Goal: Information Seeking & Learning: Learn about a topic

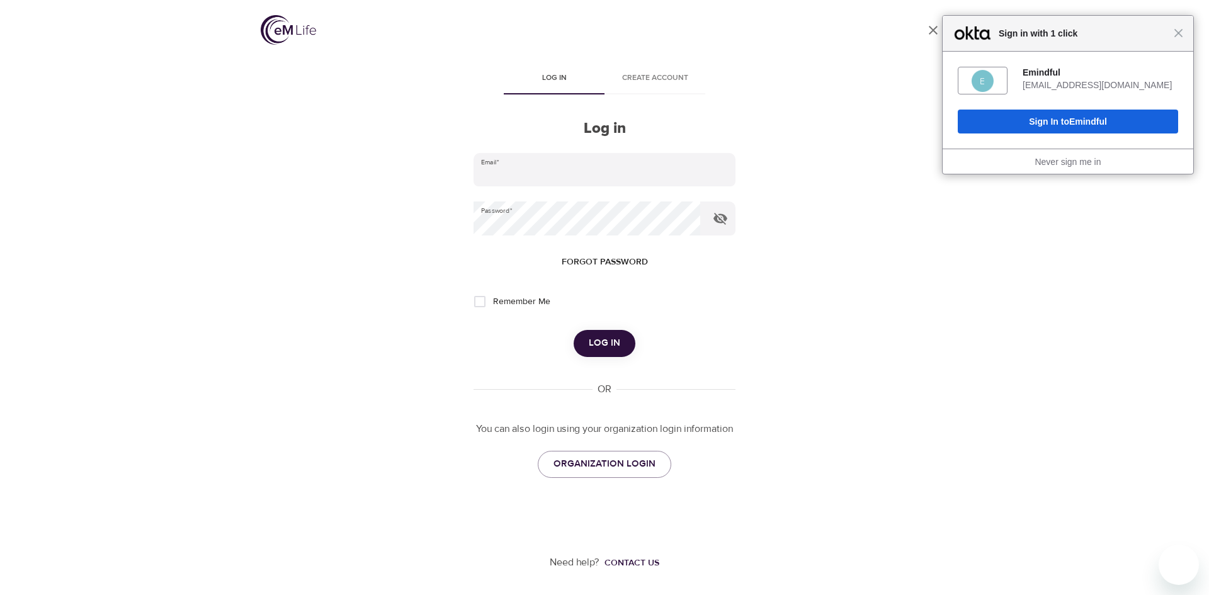
type input "[EMAIL_ADDRESS][DOMAIN_NAME]"
click at [485, 299] on input "Remember Me" at bounding box center [480, 301] width 26 height 26
checkbox input "true"
click at [615, 350] on span "Log in" at bounding box center [604, 343] width 31 height 16
click at [1179, 37] on span "Close" at bounding box center [1178, 32] width 9 height 9
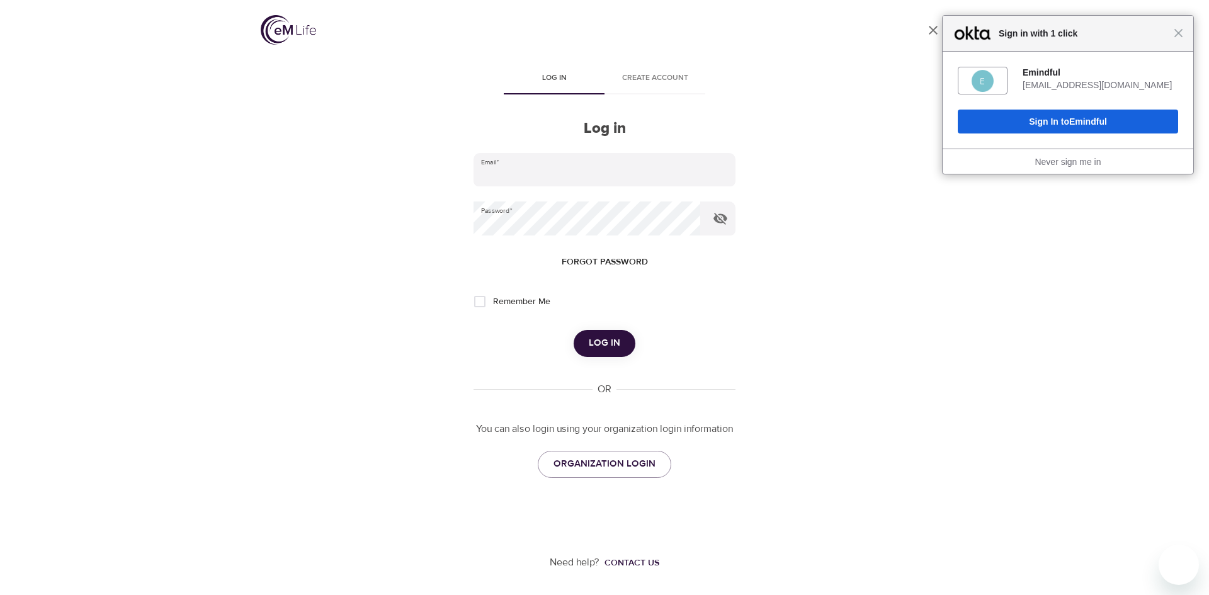
type input "[EMAIL_ADDRESS][DOMAIN_NAME]"
click at [608, 345] on span "Log in" at bounding box center [604, 343] width 31 height 16
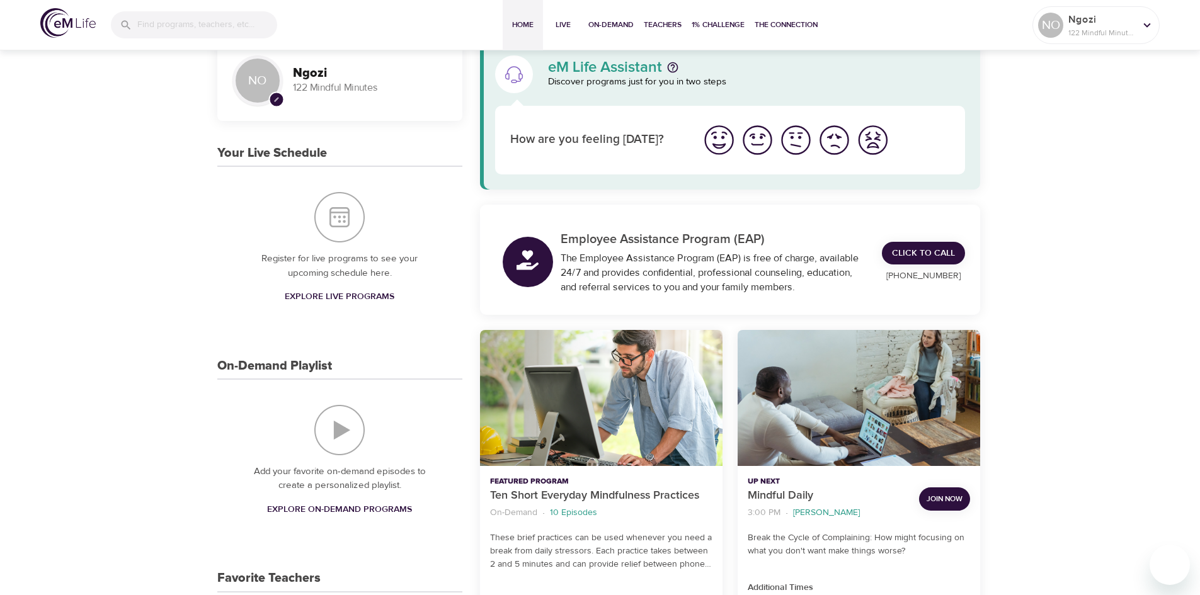
scroll to position [63, 0]
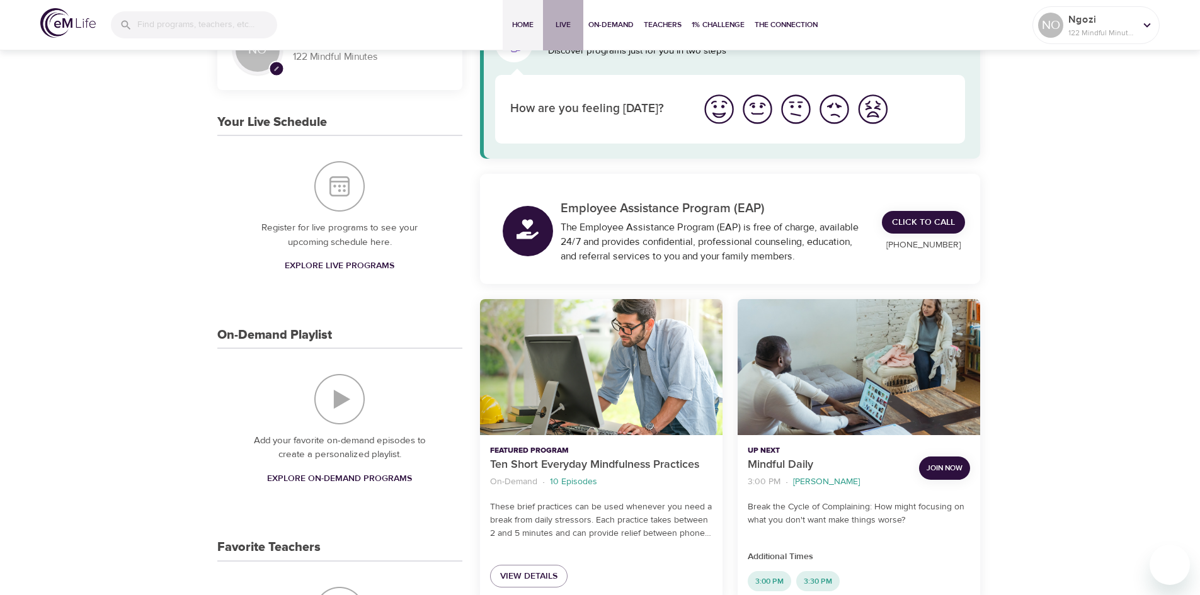
click at [558, 31] on span "Live" at bounding box center [563, 24] width 30 height 13
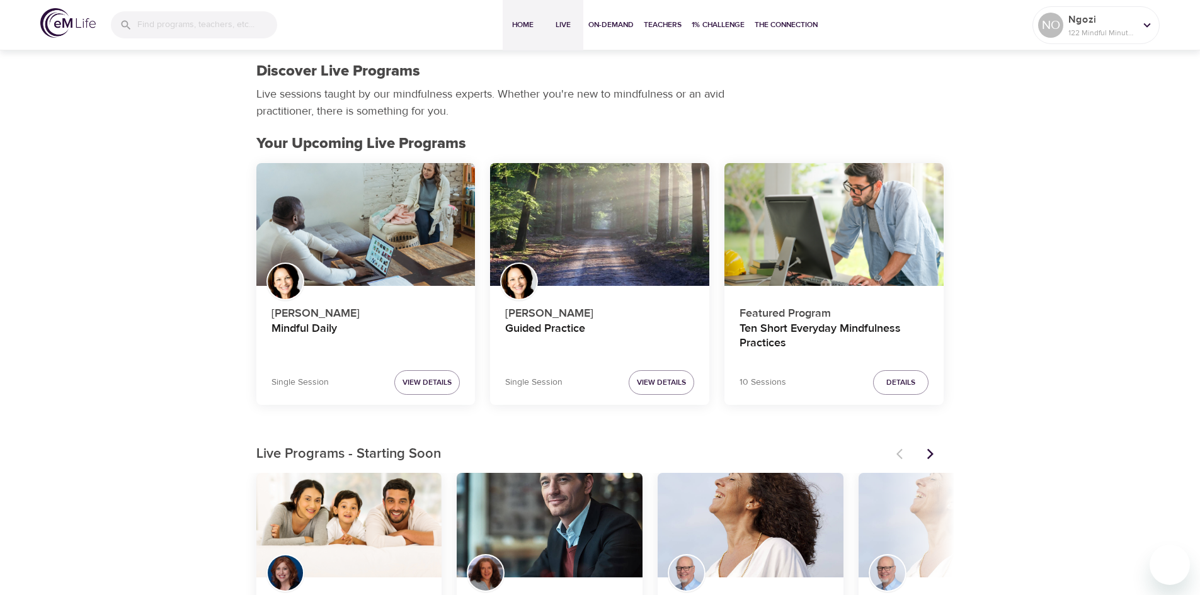
click at [524, 28] on span "Home" at bounding box center [523, 24] width 30 height 13
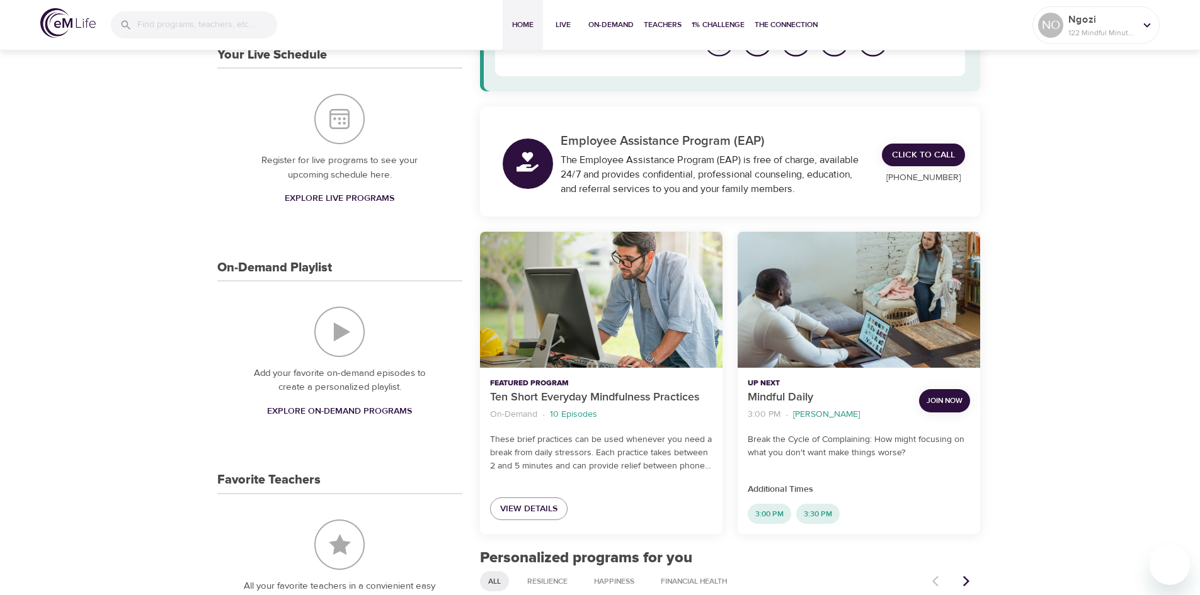
scroll to position [189, 0]
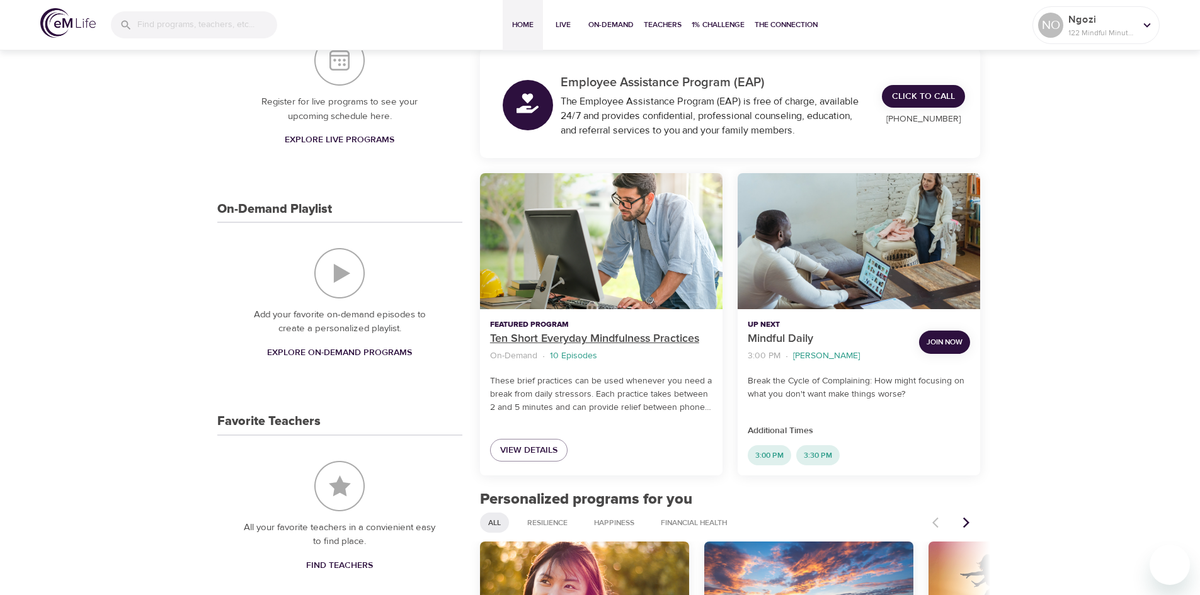
click at [532, 334] on p "Ten Short Everyday Mindfulness Practices" at bounding box center [601, 339] width 222 height 17
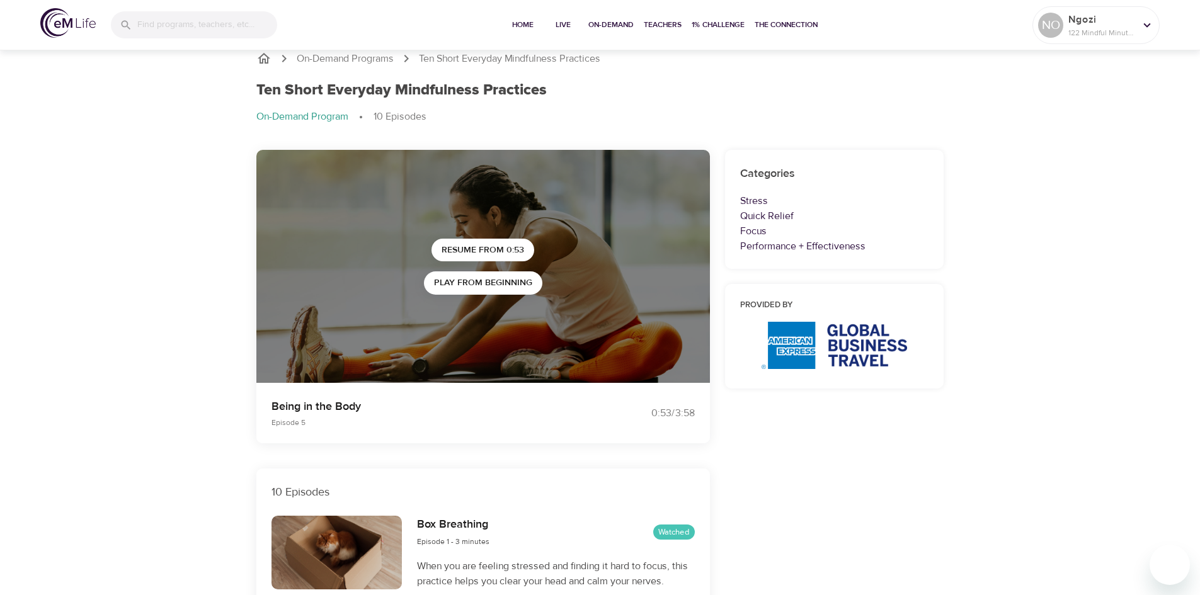
scroll to position [189, 0]
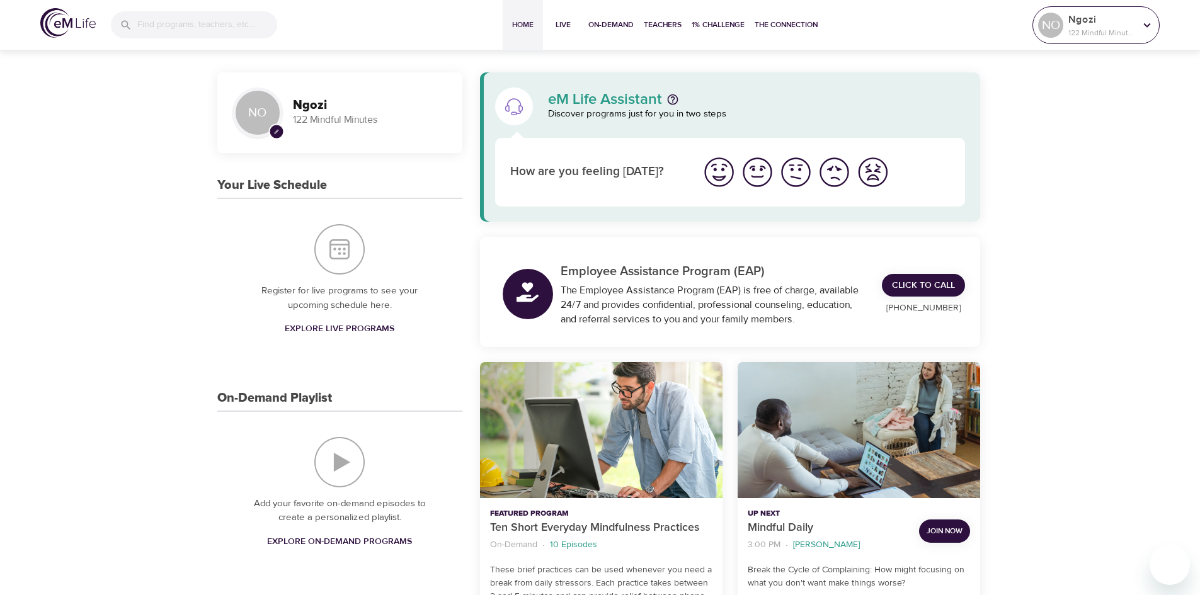
click at [1150, 25] on icon at bounding box center [1147, 25] width 14 height 14
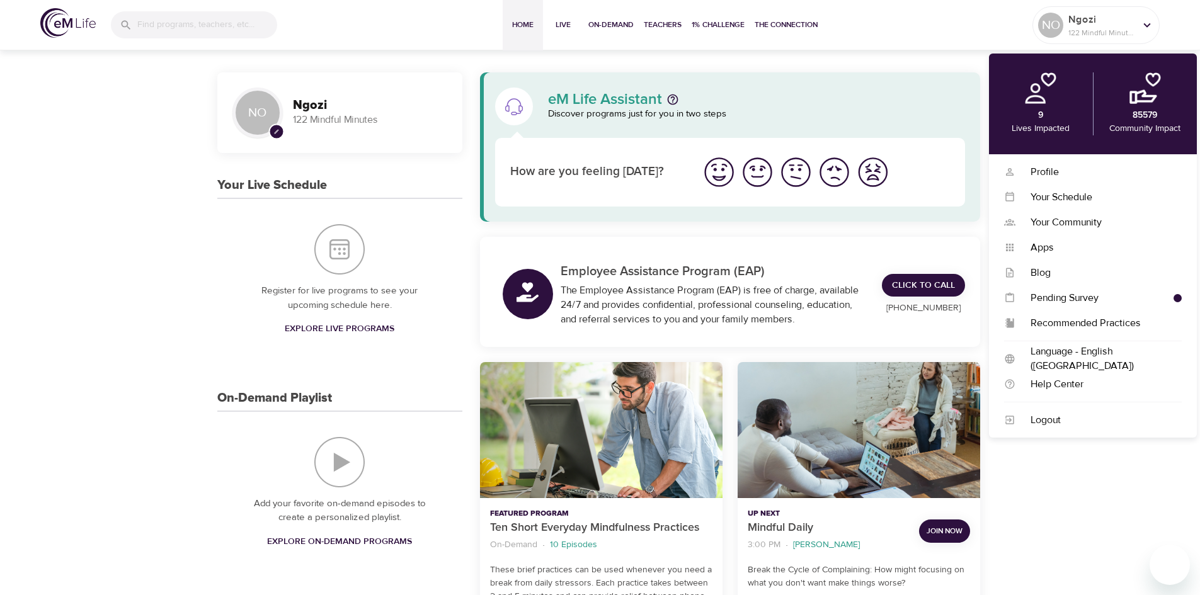
click at [919, 28] on div "Home Live On-Demand Teachers 1% Challenge The Connection" at bounding box center [662, 25] width 740 height 50
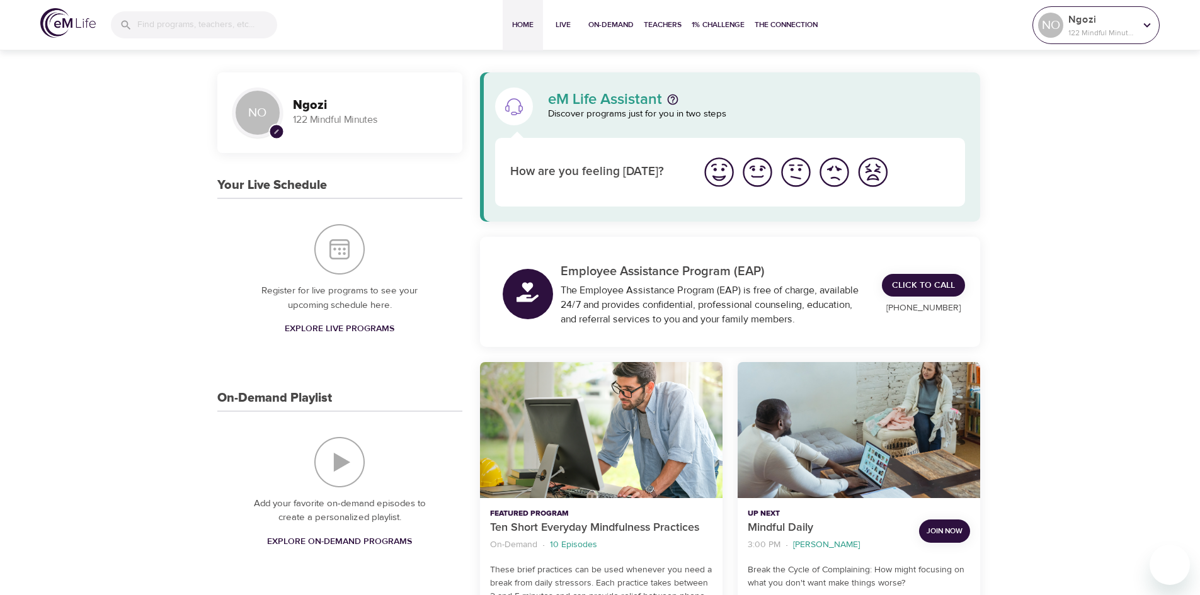
click at [1150, 31] on icon at bounding box center [1147, 25] width 14 height 14
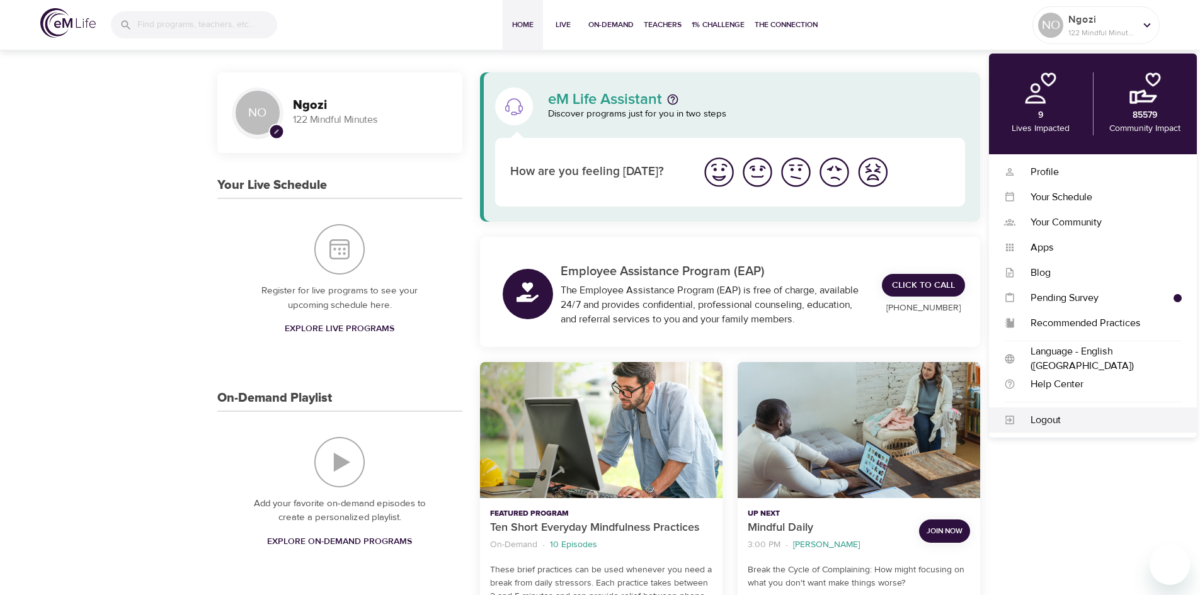
click at [1047, 408] on div "Logout" at bounding box center [1093, 419] width 208 height 25
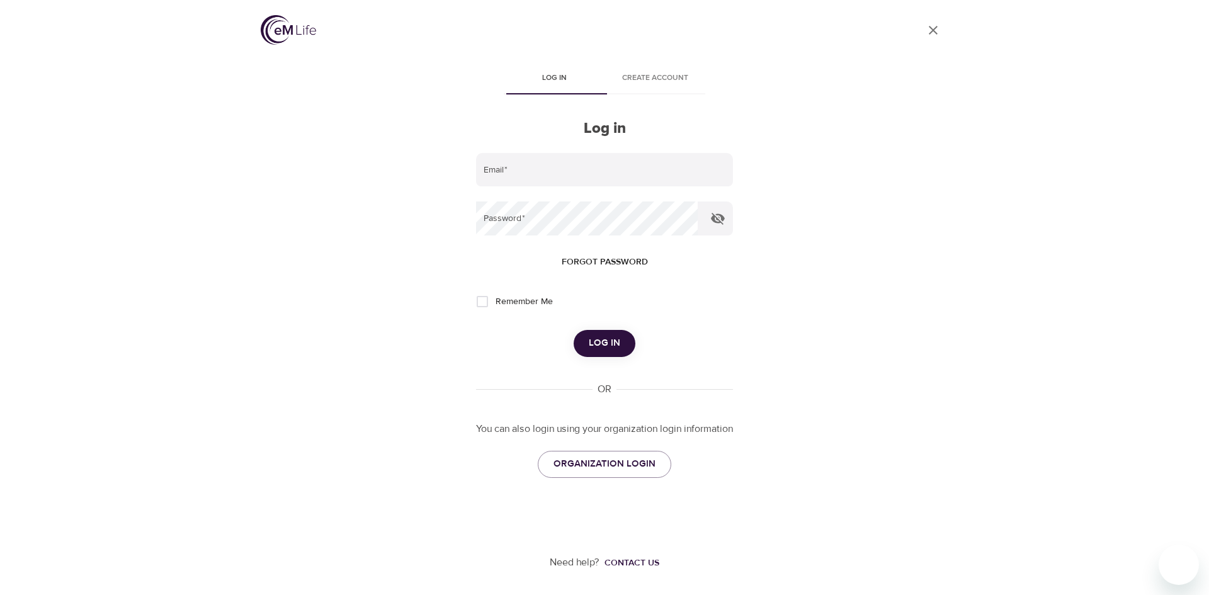
type input "[EMAIL_ADDRESS][DOMAIN_NAME]"
click at [725, 221] on icon "button" at bounding box center [720, 219] width 14 height 12
click at [724, 215] on icon "button" at bounding box center [720, 218] width 14 height 9
click at [603, 353] on button "Log in" at bounding box center [605, 343] width 62 height 26
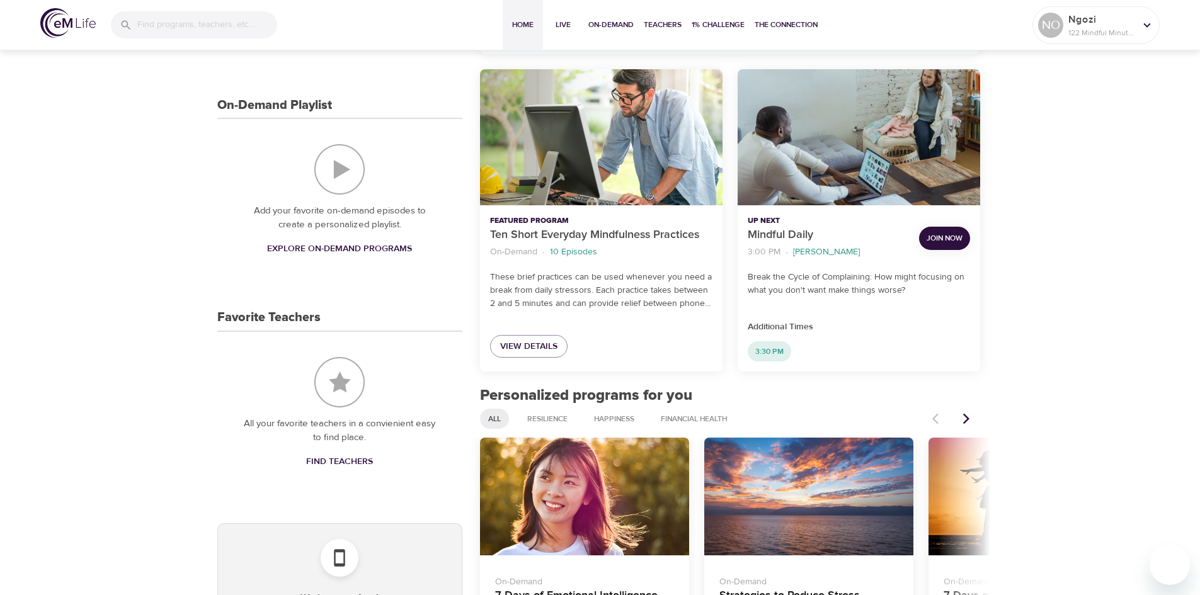
scroll to position [315, 0]
